Goal: Task Accomplishment & Management: Complete application form

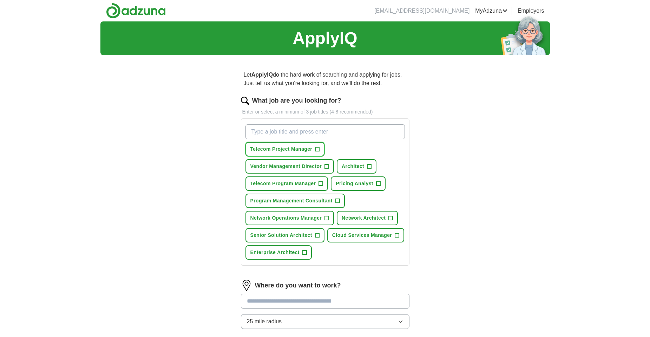
click at [316, 149] on span "+" at bounding box center [317, 149] width 4 height 6
click at [318, 236] on span "+" at bounding box center [317, 235] width 4 height 6
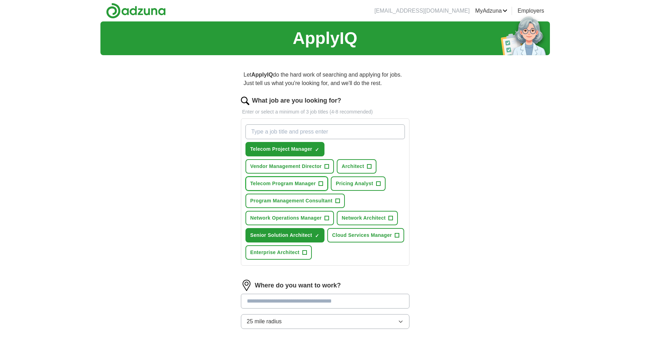
click at [319, 182] on span "+" at bounding box center [321, 184] width 4 height 6
click at [313, 133] on input "What job are you looking for?" at bounding box center [324, 131] width 159 height 15
click at [387, 216] on button "Network Architect +" at bounding box center [367, 218] width 61 height 14
click at [280, 253] on span "Enterprise Architect" at bounding box center [274, 252] width 49 height 7
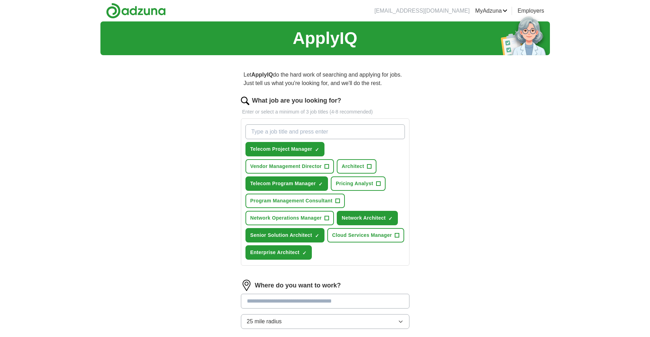
click at [316, 130] on input "What job are you looking for?" at bounding box center [324, 131] width 159 height 15
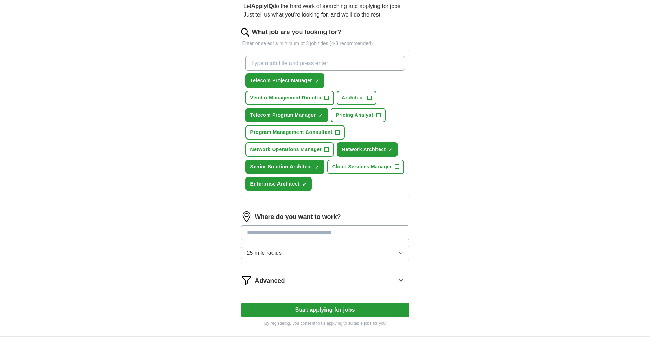
scroll to position [70, 0]
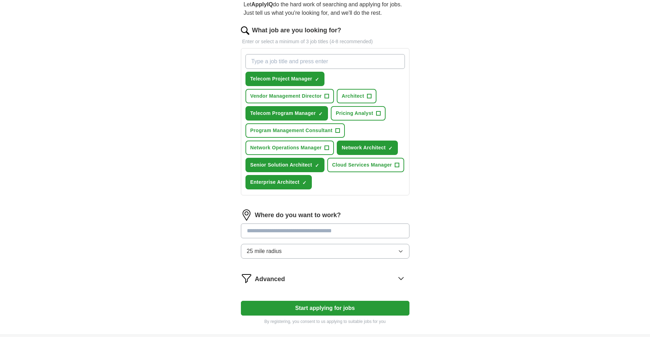
click at [283, 57] on input "What job are you looking for?" at bounding box center [324, 61] width 159 height 15
type input "Network Capacity Manager"
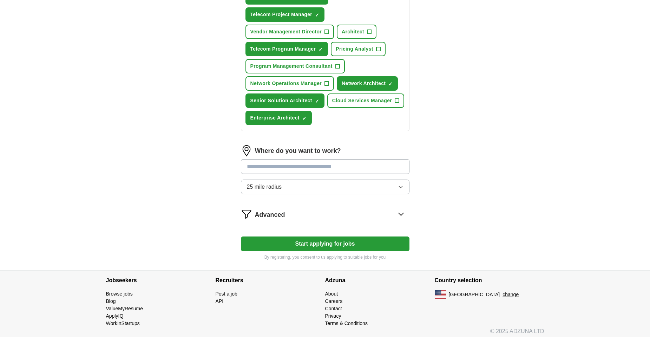
scroll to position [156, 0]
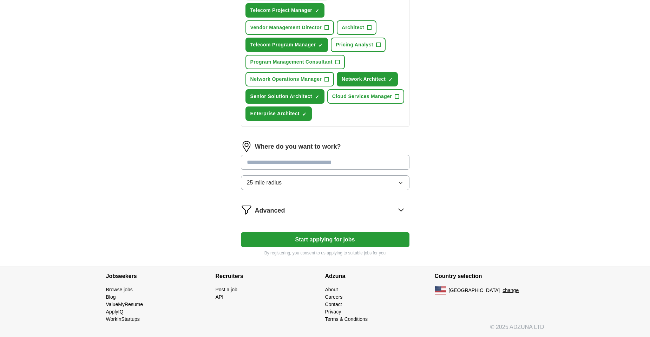
click at [271, 183] on span "25 mile radius" at bounding box center [264, 182] width 35 height 8
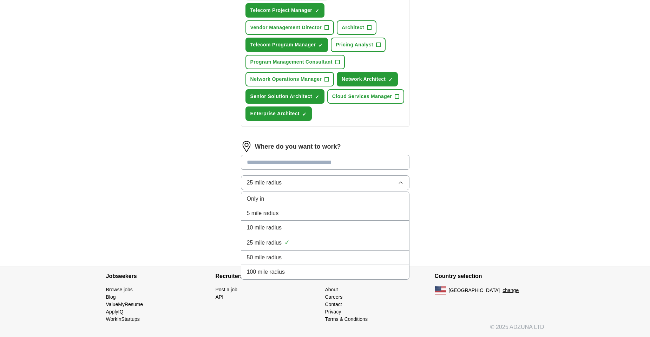
click at [261, 225] on span "10 mile radius" at bounding box center [264, 227] width 35 height 8
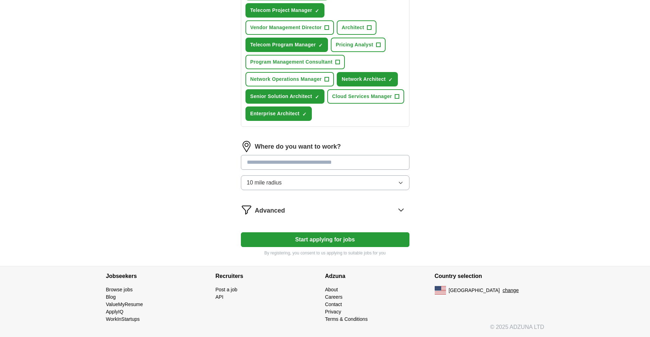
click at [256, 165] on input at bounding box center [325, 162] width 169 height 15
click at [241, 232] on button "Start applying for jobs" at bounding box center [325, 239] width 169 height 15
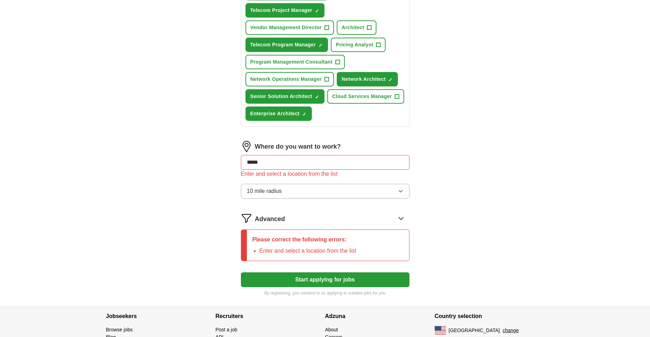
click at [463, 164] on div "ApplyIQ Let ApplyIQ do the hard work of searching and applying for jobs. Just t…" at bounding box center [324, 86] width 449 height 440
drag, startPoint x: 274, startPoint y: 163, endPoint x: 195, endPoint y: 155, distance: 79.7
click at [200, 162] on div "ApplyIQ Let ApplyIQ do the hard work of searching and applying for jobs. Just t…" at bounding box center [324, 86] width 449 height 440
type input "********"
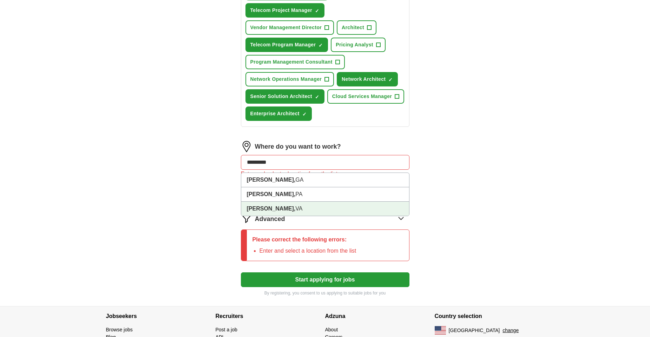
click at [260, 207] on strong "[PERSON_NAME]," at bounding box center [271, 208] width 49 height 6
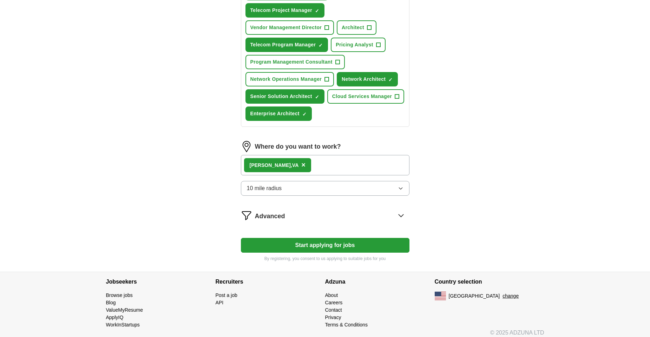
click at [312, 164] on div "Herndon, [GEOGRAPHIC_DATA] ×" at bounding box center [325, 165] width 169 height 20
click at [271, 148] on label "Where do you want to work?" at bounding box center [298, 146] width 86 height 9
click at [335, 158] on div "Herndon, [GEOGRAPHIC_DATA] ×" at bounding box center [325, 165] width 169 height 20
click at [272, 215] on span "Advanced" at bounding box center [270, 215] width 30 height 9
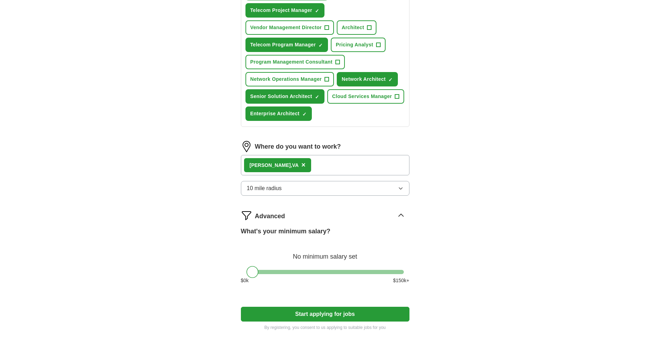
click at [270, 216] on span "Advanced" at bounding box center [270, 215] width 30 height 9
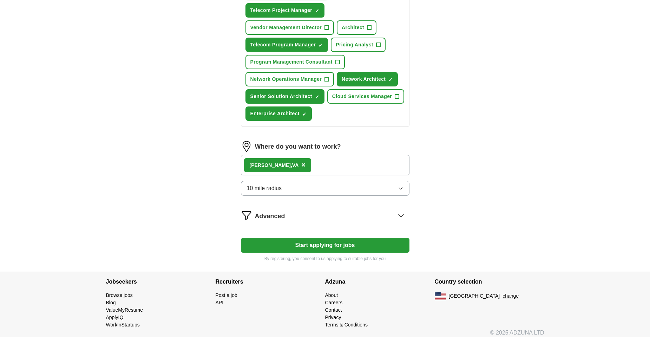
click at [324, 158] on div "Herndon, [GEOGRAPHIC_DATA] ×" at bounding box center [325, 165] width 169 height 20
click at [340, 148] on label "Where do you want to work?" at bounding box center [298, 146] width 86 height 9
click at [318, 170] on div "Herndon, [GEOGRAPHIC_DATA] ×" at bounding box center [325, 165] width 169 height 20
click at [317, 165] on div "Herndon, [GEOGRAPHIC_DATA] ×" at bounding box center [325, 165] width 169 height 20
click at [300, 167] on div "Herndon, [GEOGRAPHIC_DATA] ×" at bounding box center [325, 165] width 169 height 20
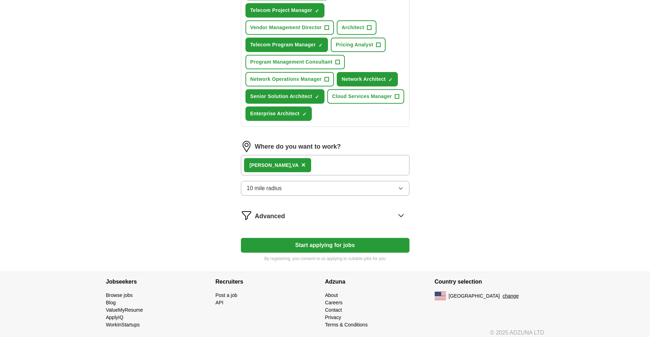
click at [300, 166] on div "Herndon, [GEOGRAPHIC_DATA] ×" at bounding box center [325, 165] width 169 height 20
click at [337, 192] on button "10 mile radius" at bounding box center [325, 188] width 169 height 15
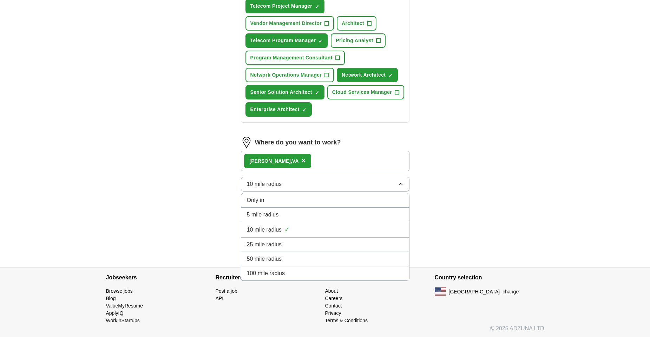
scroll to position [162, 0]
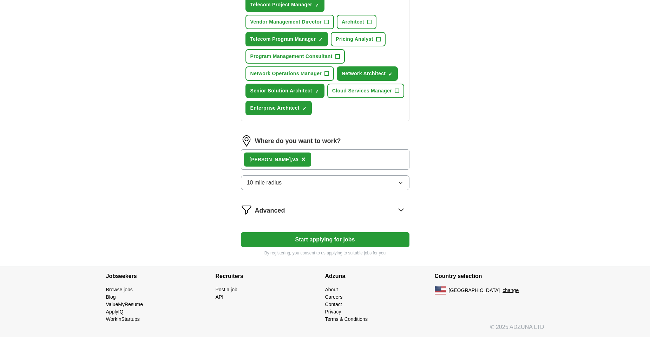
click at [515, 152] on div "ApplyIQ Let ApplyIQ do the hard work of searching and applying for jobs. Just t…" at bounding box center [324, 63] width 449 height 406
click at [282, 209] on span "Advanced" at bounding box center [270, 210] width 30 height 9
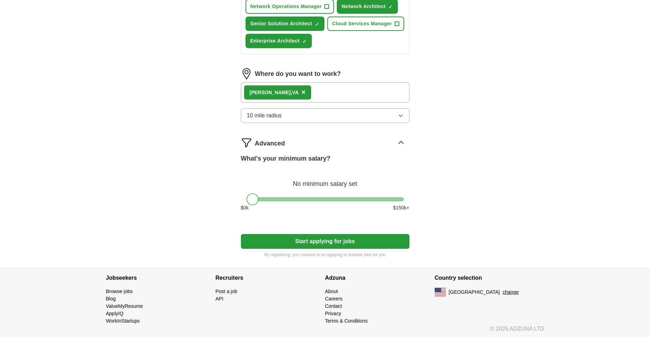
scroll to position [230, 0]
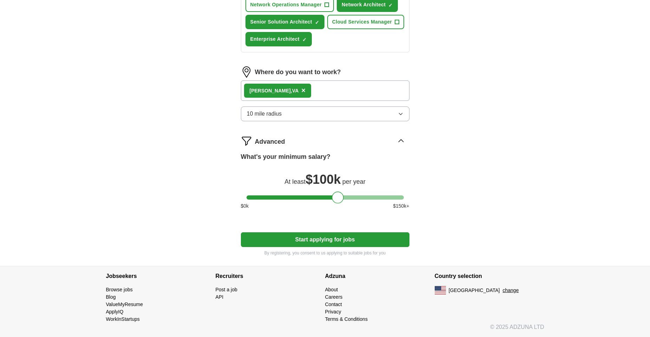
drag, startPoint x: 253, startPoint y: 198, endPoint x: 338, endPoint y: 200, distance: 85.4
click at [338, 200] on div at bounding box center [338, 197] width 12 height 12
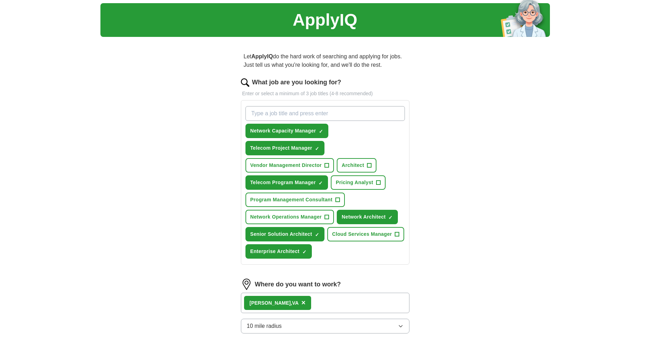
scroll to position [0, 0]
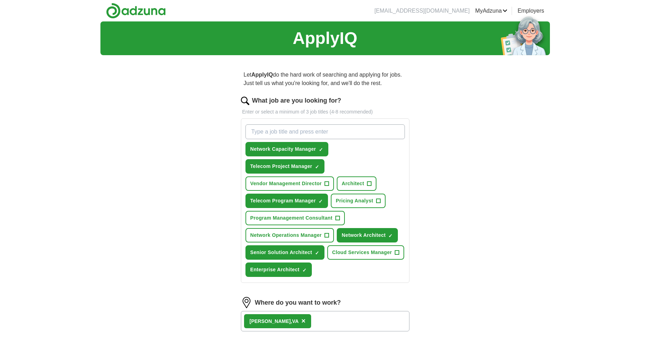
click at [0, 0] on link "Resumes" at bounding box center [0, 0] width 0 height 0
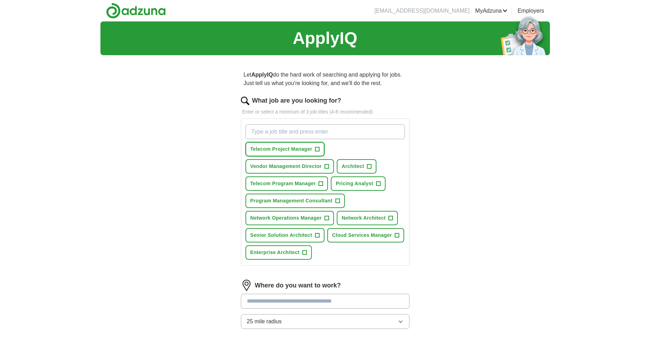
click at [312, 146] on button "Telecom Project Manager +" at bounding box center [284, 149] width 79 height 14
click at [285, 186] on span "Telecom Program Manager" at bounding box center [283, 183] width 66 height 7
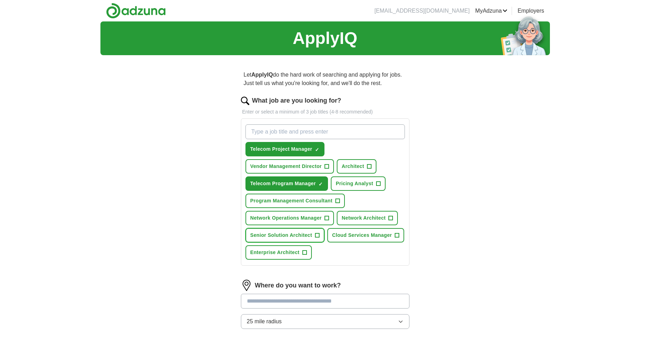
click at [277, 236] on span "Senior Solution Architect" at bounding box center [281, 234] width 62 height 7
drag, startPoint x: 269, startPoint y: 252, endPoint x: 273, endPoint y: 232, distance: 20.7
click at [268, 251] on span "Enterprise Architect" at bounding box center [274, 252] width 49 height 7
click at [302, 136] on input "What job are you looking for?" at bounding box center [324, 131] width 159 height 15
click at [296, 132] on input "What job are you looking for?" at bounding box center [324, 131] width 159 height 15
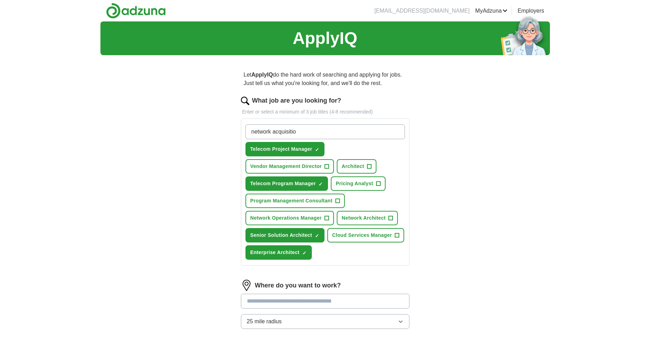
type input "network acquisition"
type input "capacity manager"
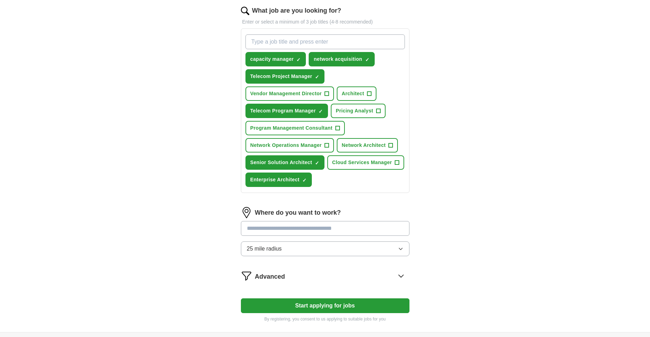
scroll to position [105, 0]
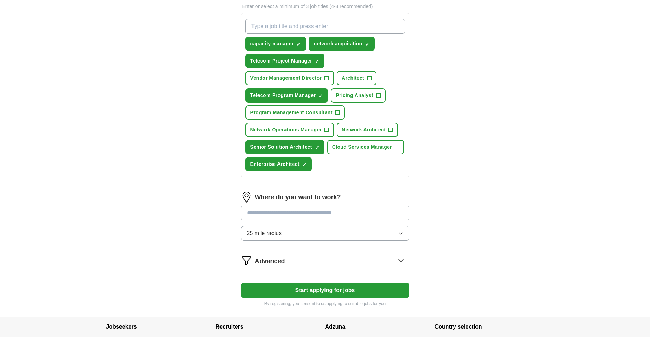
click at [253, 235] on span "25 mile radius" at bounding box center [264, 233] width 35 height 8
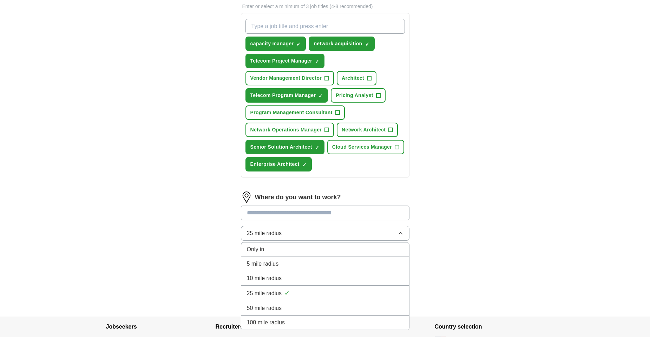
click at [255, 278] on span "10 mile radius" at bounding box center [264, 278] width 35 height 8
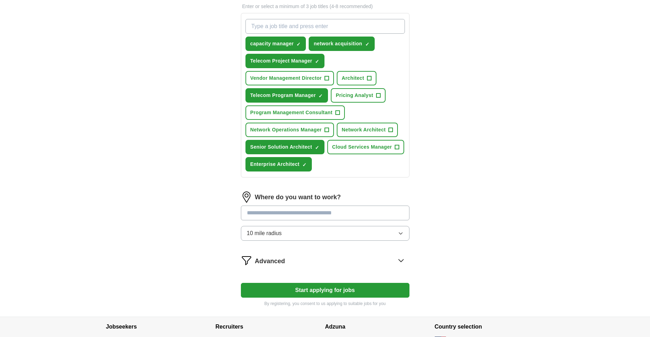
click at [268, 208] on input at bounding box center [325, 212] width 169 height 15
type input "*******"
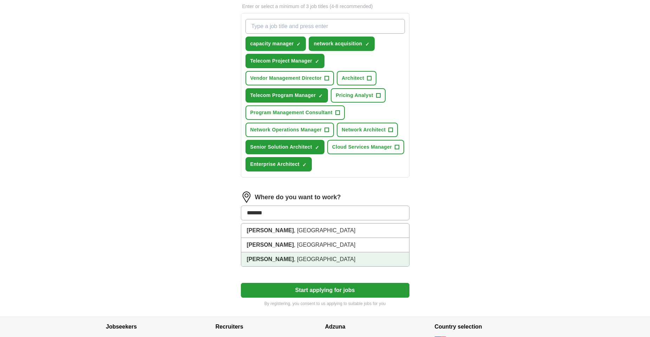
click at [257, 262] on strong "[PERSON_NAME]" at bounding box center [270, 259] width 47 height 6
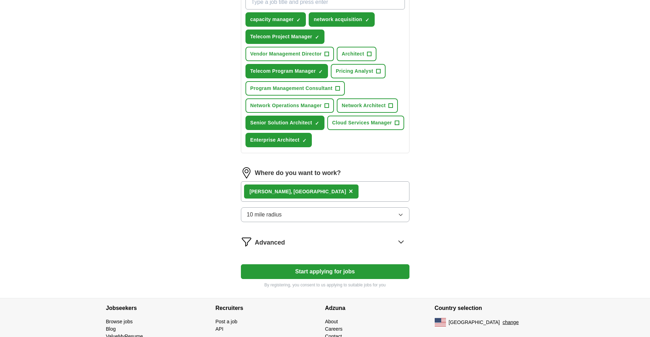
scroll to position [162, 0]
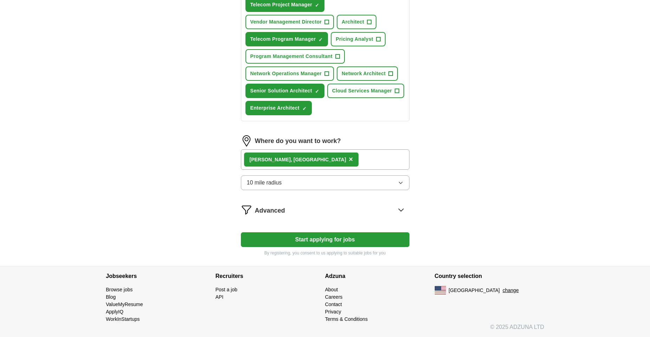
click at [266, 209] on span "Advanced" at bounding box center [270, 210] width 30 height 9
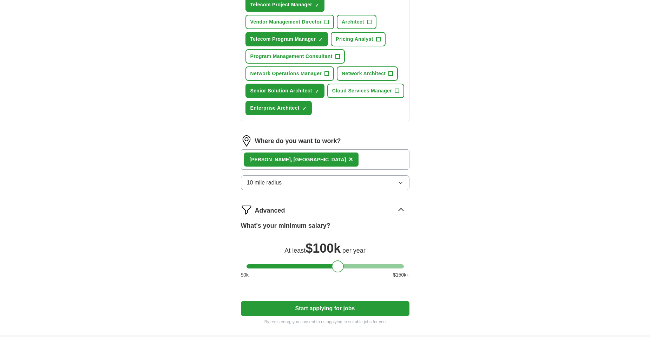
drag, startPoint x: 252, startPoint y: 268, endPoint x: 337, endPoint y: 263, distance: 85.1
click at [337, 263] on div at bounding box center [338, 266] width 12 height 12
click at [558, 195] on div "ApplyIQ Let ApplyIQ do the hard work of searching and applying for jobs. Just t…" at bounding box center [325, 97] width 650 height 475
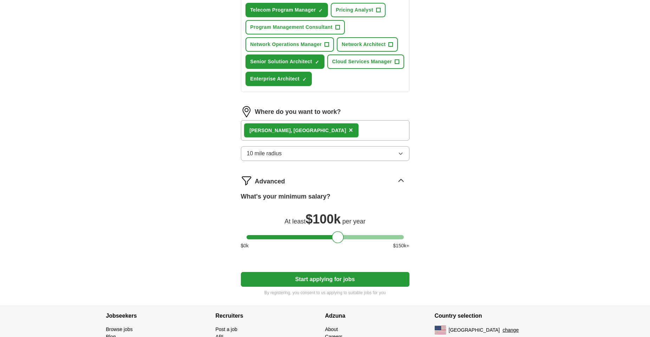
scroll to position [230, 0]
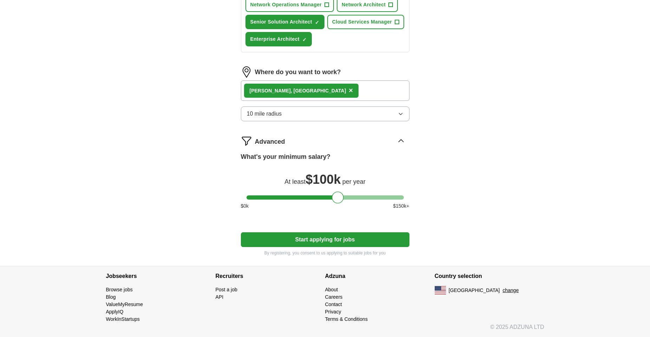
click at [318, 243] on button "Start applying for jobs" at bounding box center [325, 239] width 169 height 15
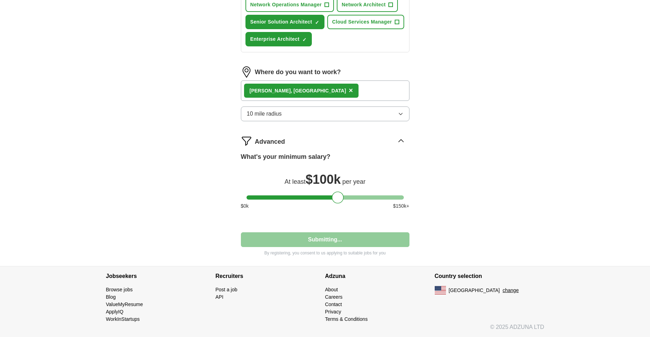
select select "**"
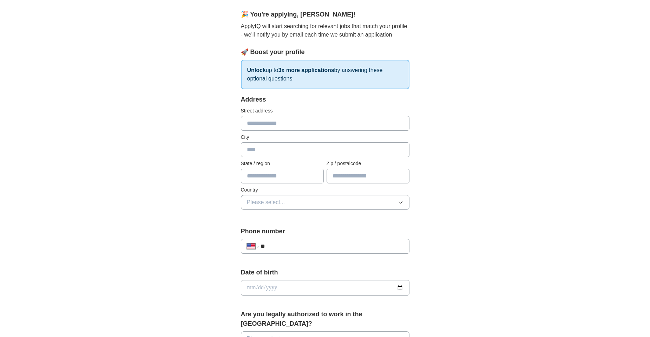
scroll to position [70, 0]
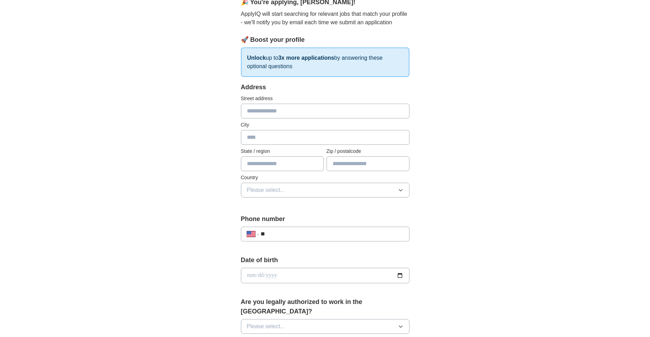
click at [283, 112] on input "text" at bounding box center [325, 111] width 169 height 15
type input "**********"
type input "********"
type input "*****"
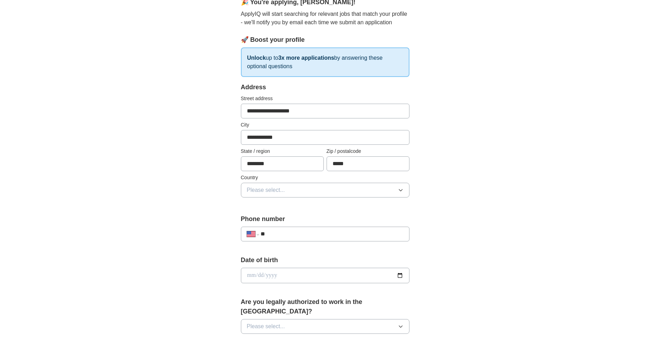
click at [510, 169] on div "**********" at bounding box center [324, 270] width 449 height 639
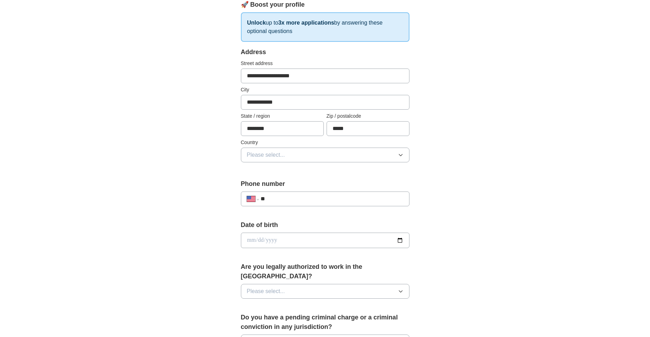
click at [276, 155] on span "Please select..." at bounding box center [266, 155] width 38 height 8
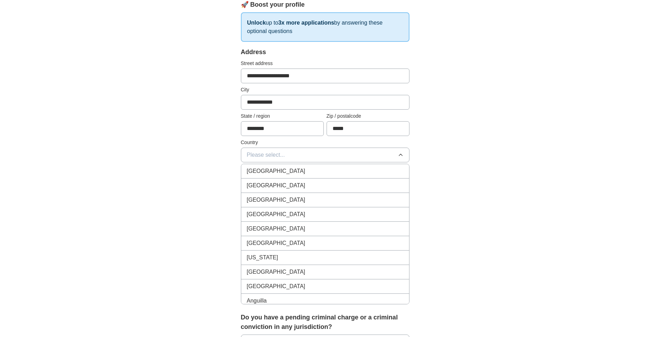
click at [268, 185] on span "United States" at bounding box center [276, 185] width 59 height 8
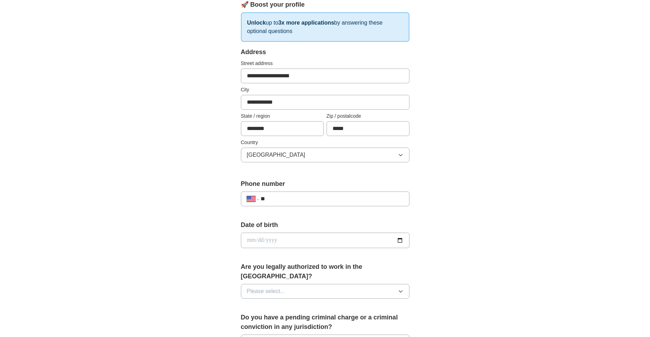
click at [332, 197] on input "**" at bounding box center [332, 199] width 143 height 8
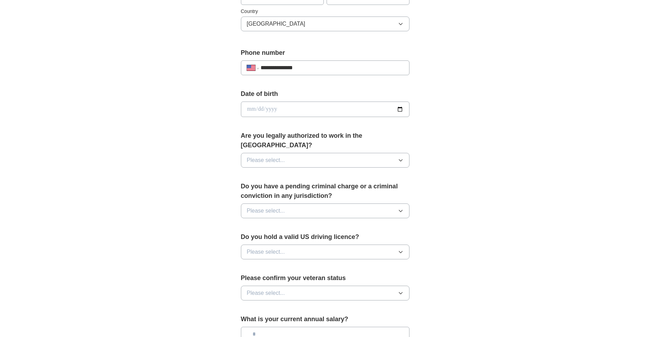
scroll to position [246, 0]
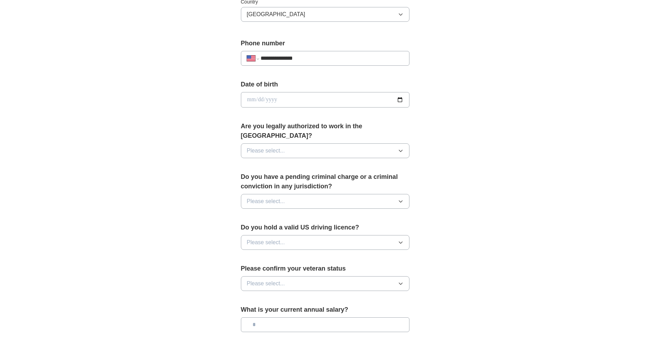
type input "**********"
click at [295, 95] on input "date" at bounding box center [325, 99] width 169 height 15
type input "**********"
click at [267, 146] on span "Please select..." at bounding box center [266, 150] width 38 height 8
click at [259, 163] on div "Yes" at bounding box center [325, 167] width 157 height 8
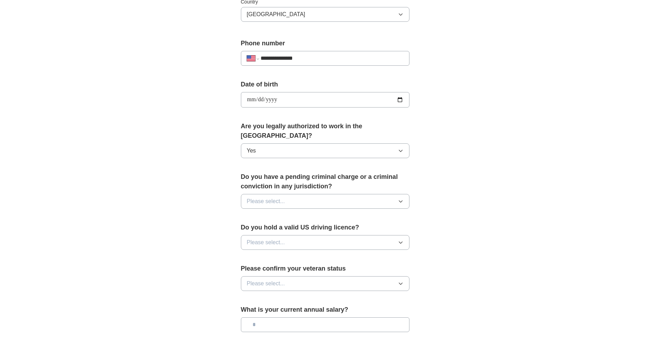
click at [268, 197] on span "Please select..." at bounding box center [266, 201] width 38 height 8
click at [248, 228] on span "No" at bounding box center [250, 232] width 7 height 8
click at [256, 238] on span "Please select..." at bounding box center [266, 242] width 38 height 8
click at [255, 254] on span "Yes" at bounding box center [251, 258] width 9 height 8
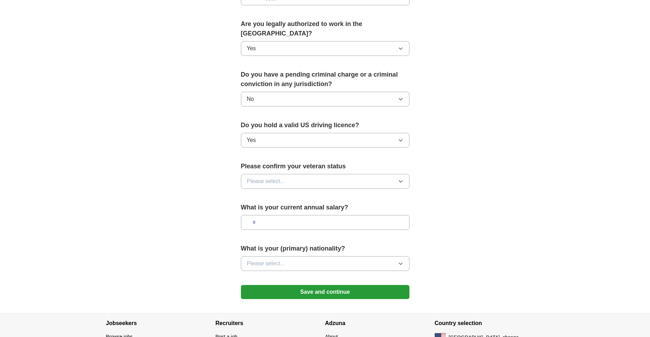
scroll to position [351, 0]
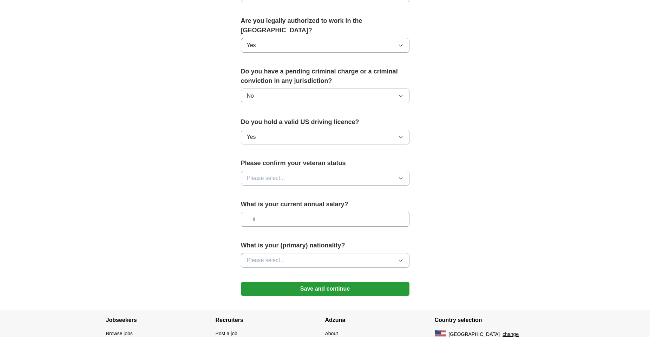
click at [259, 174] on span "Please select..." at bounding box center [266, 178] width 38 height 8
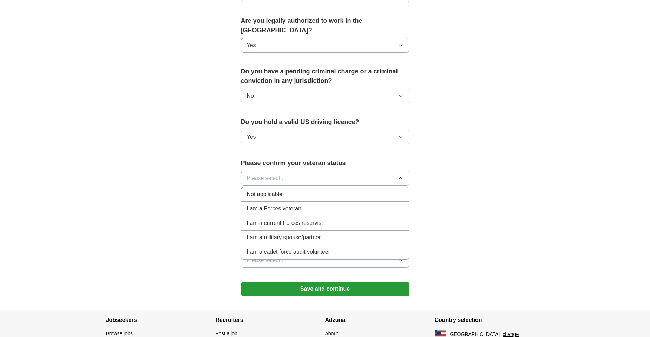
click at [261, 187] on li "Not applicable" at bounding box center [325, 194] width 168 height 14
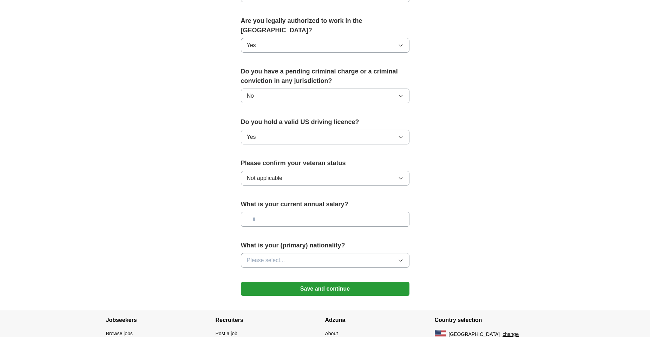
click at [303, 215] on input "text" at bounding box center [325, 219] width 169 height 15
type input "********"
click at [255, 253] on button "Please select..." at bounding box center [325, 260] width 169 height 15
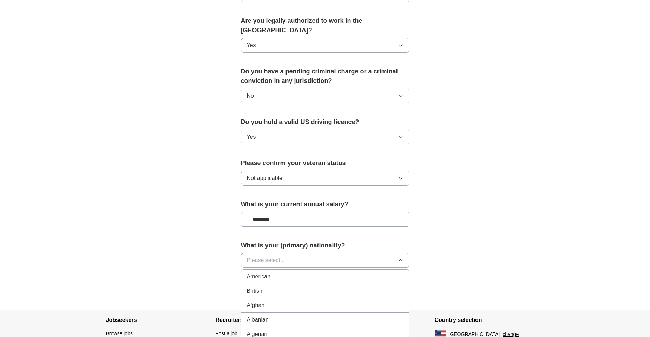
click at [261, 272] on span "American" at bounding box center [259, 276] width 24 height 8
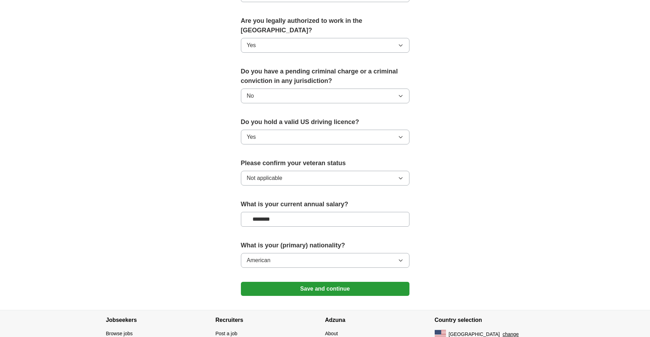
drag, startPoint x: 195, startPoint y: 229, endPoint x: 195, endPoint y: 224, distance: 4.9
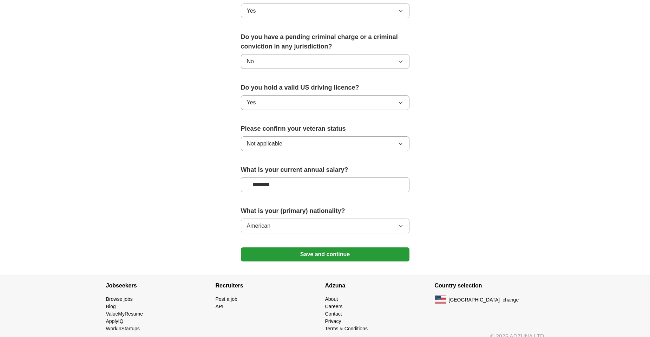
click at [344, 248] on button "Save and continue" at bounding box center [325, 254] width 169 height 14
